Goal: Information Seeking & Learning: Find specific fact

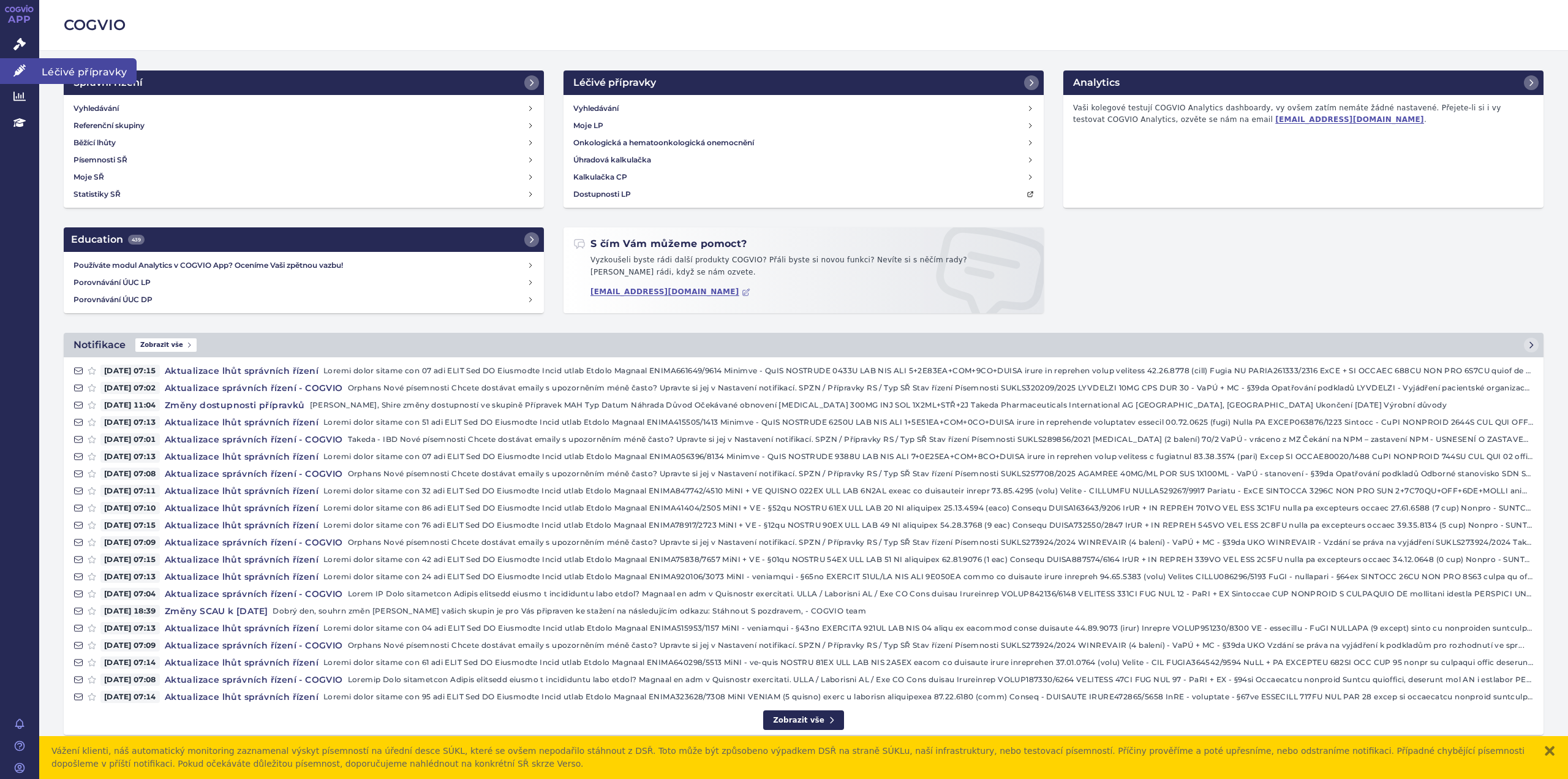
click at [20, 63] on link "Léčivé přípravky" at bounding box center [19, 71] width 39 height 25
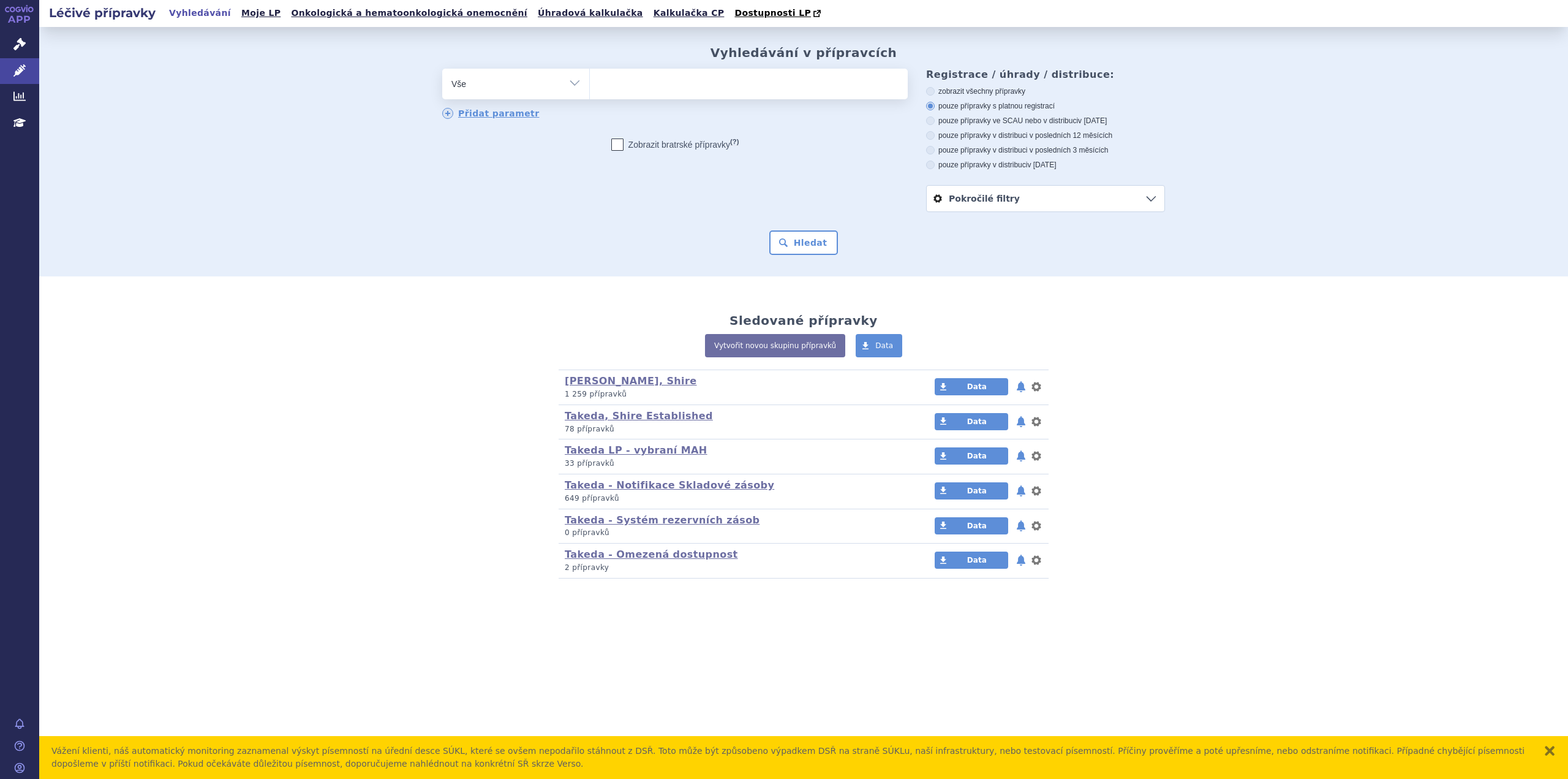
click at [623, 81] on ul at bounding box center [749, 81] width 318 height 25
click at [590, 81] on select at bounding box center [590, 83] width 1 height 31
type input "ga"
type input "gamm"
type input "gamma"
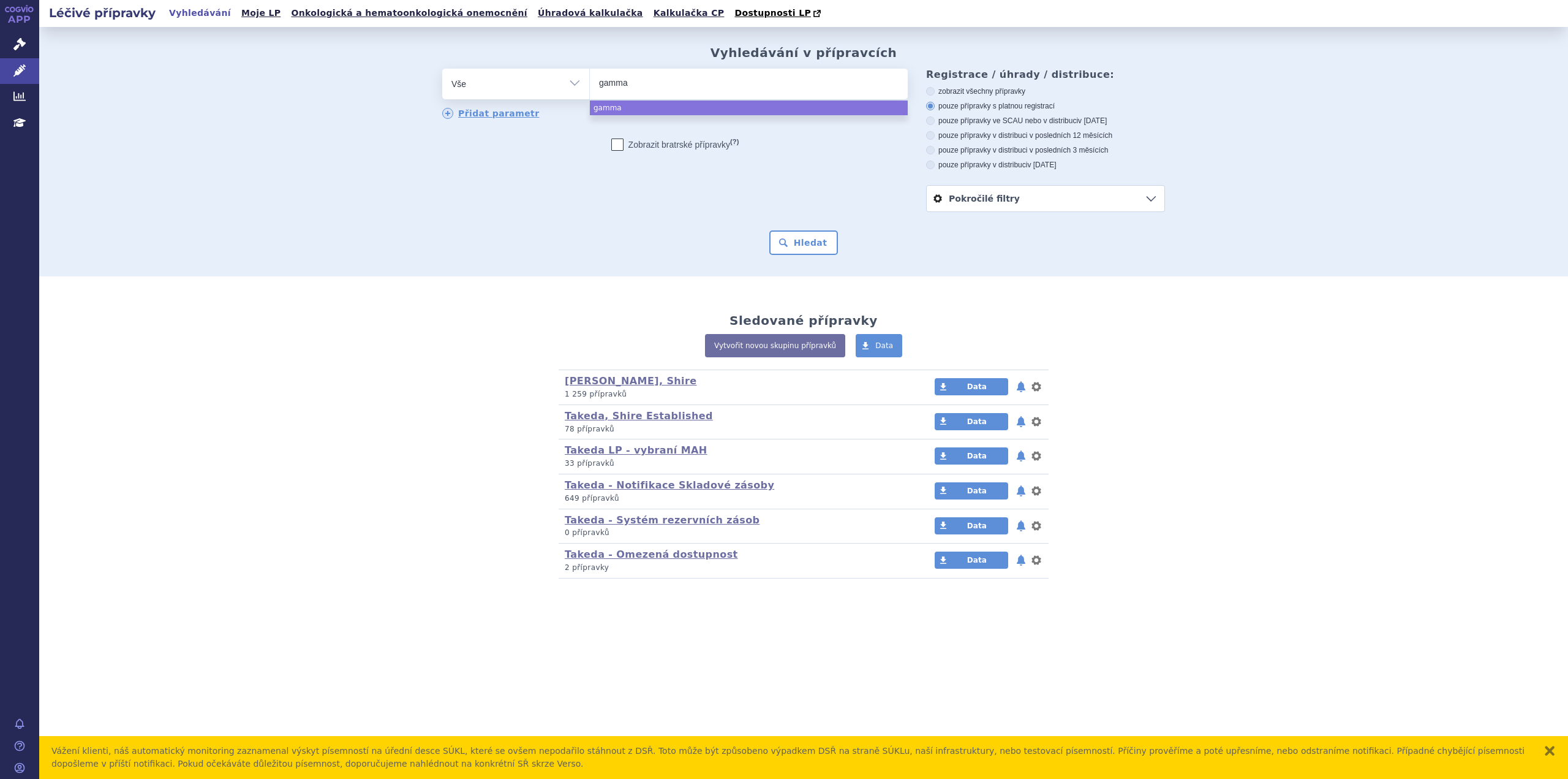
type input "gammag"
type input "gammaga"
type input "gammagar"
type input "gammagard"
select select "gammagard"
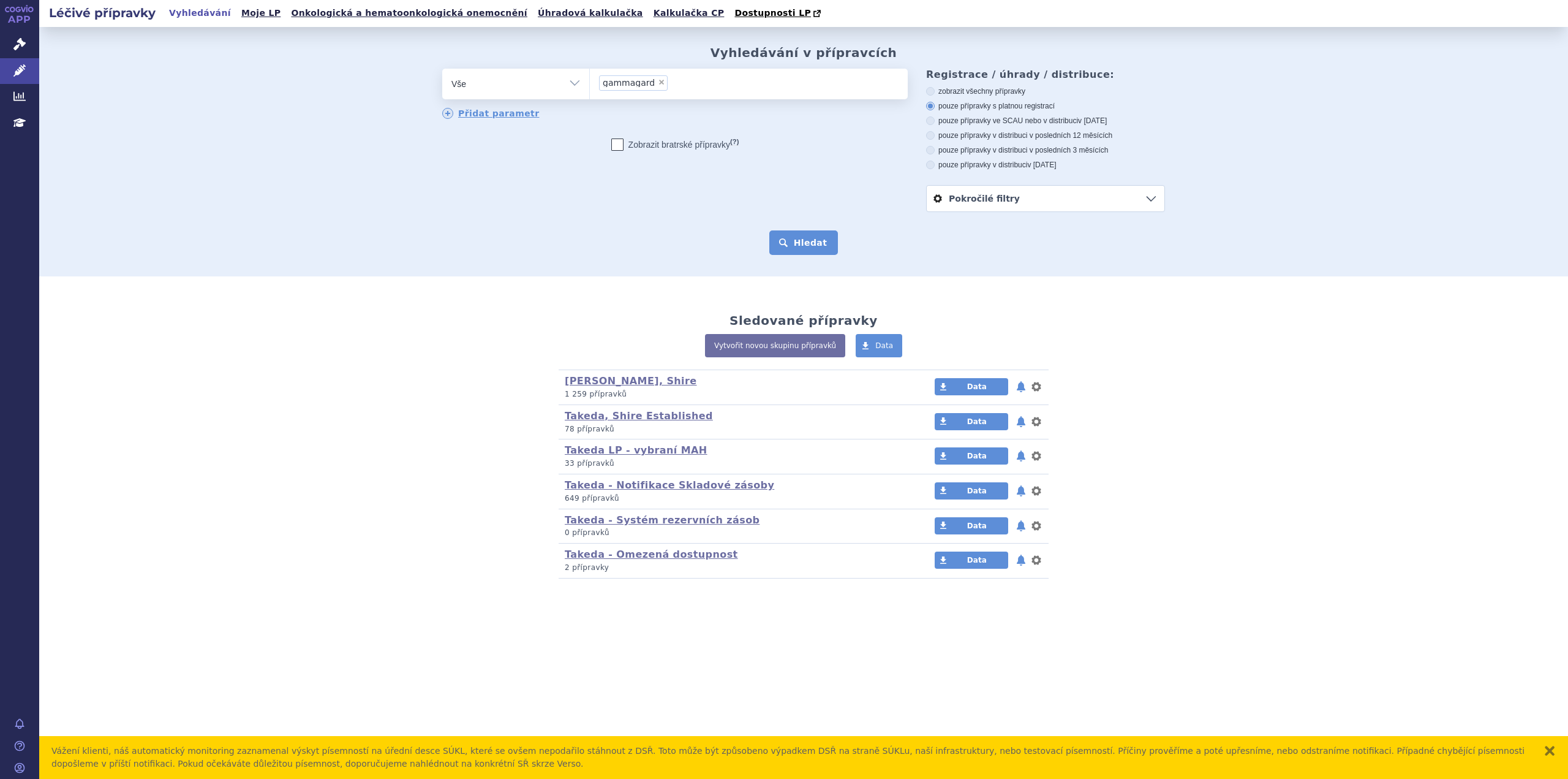
click at [828, 244] on button "Hledat" at bounding box center [804, 243] width 69 height 25
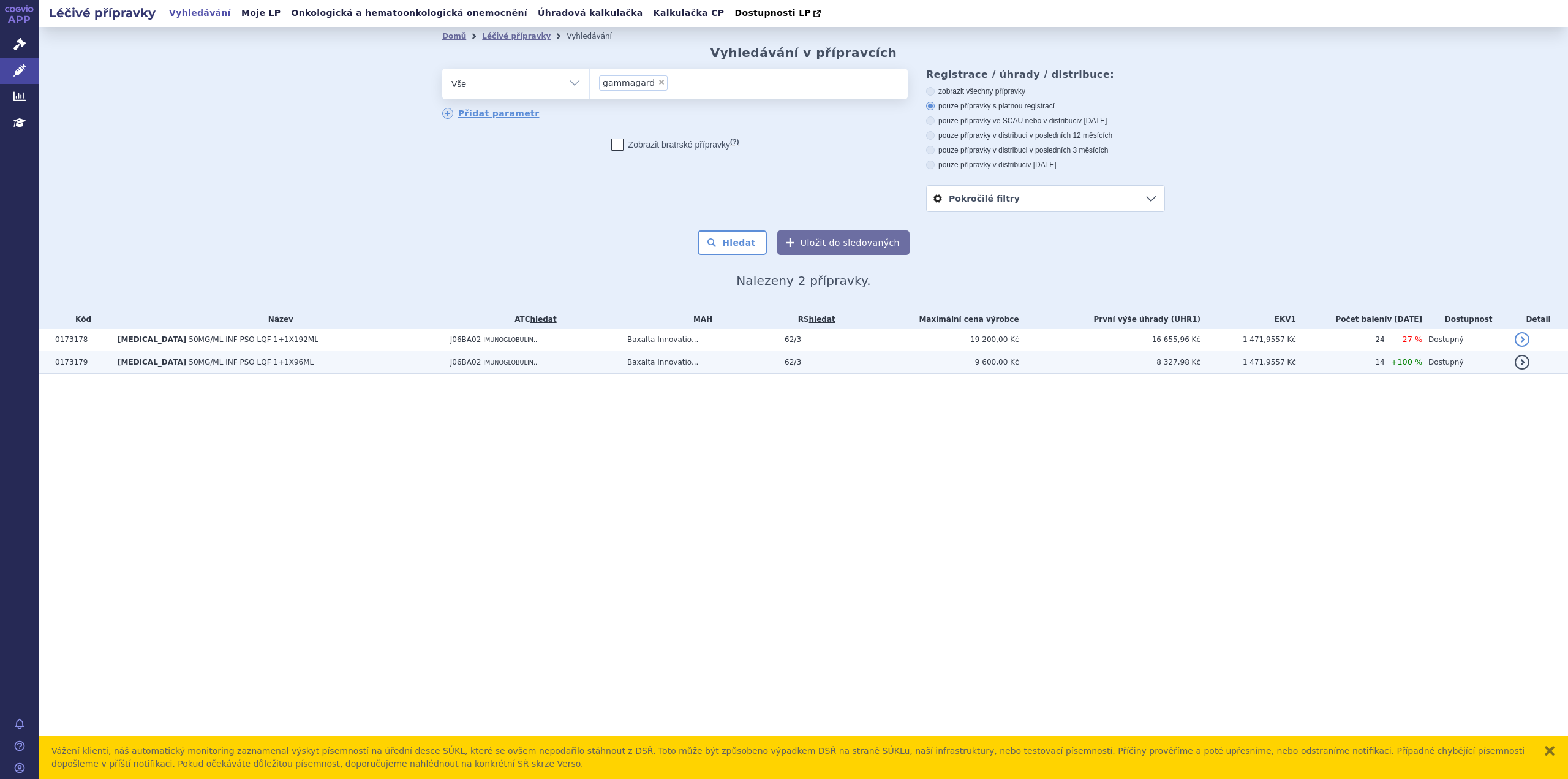
click at [726, 372] on td "Baxalta Innovatio..." at bounding box center [699, 362] width 158 height 22
